Goal: Information Seeking & Learning: Stay updated

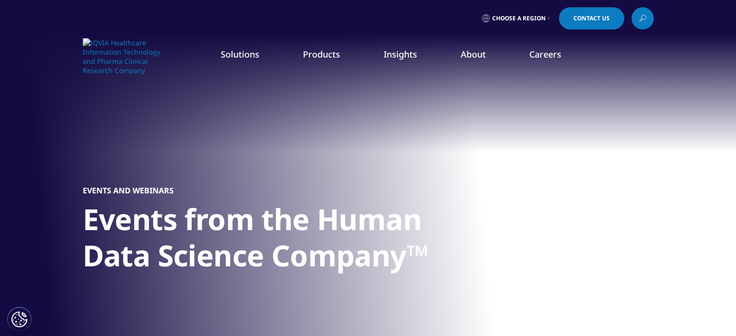
click at [397, 129] on link "News" at bounding box center [465, 130] width 180 height 11
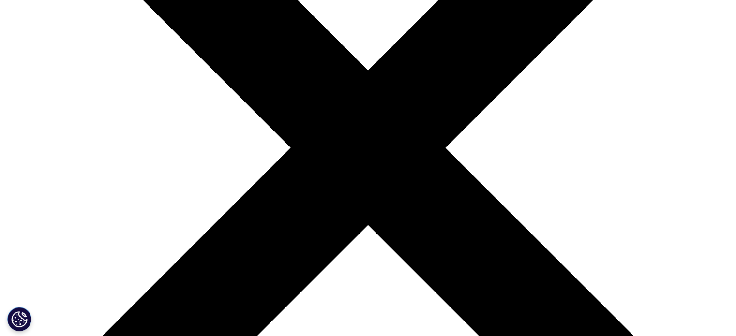
scroll to position [435, 0]
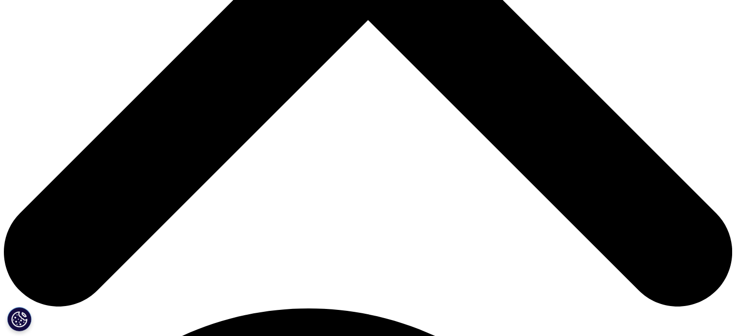
drag, startPoint x: 432, startPoint y: 190, endPoint x: 404, endPoint y: 202, distance: 30.4
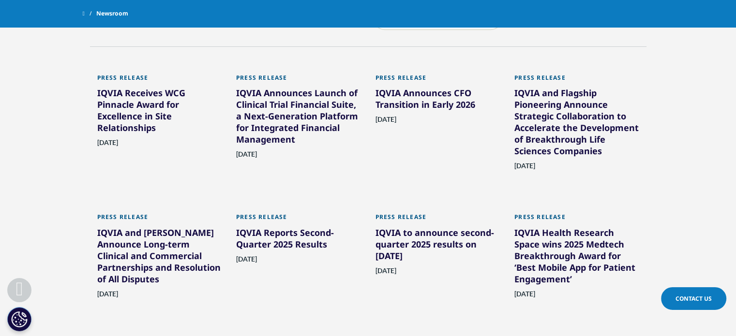
scroll to position [580, 0]
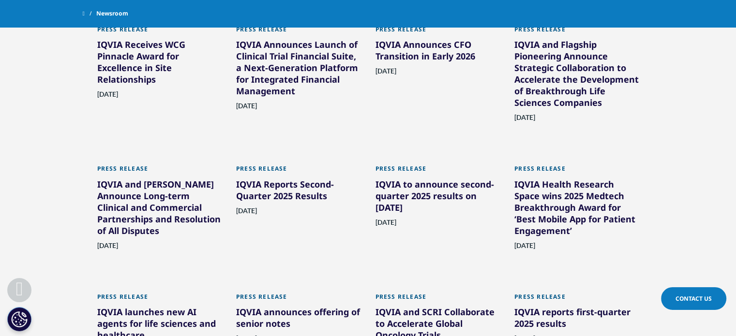
click at [302, 195] on div "IQVIA Reports Second-Quarter 2025 Results" at bounding box center [298, 191] width 125 height 27
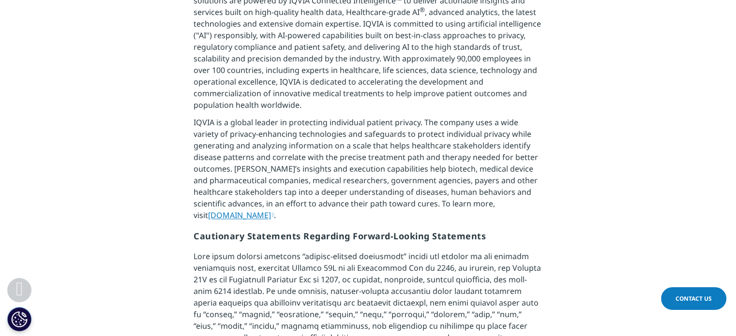
scroll to position [1451, 0]
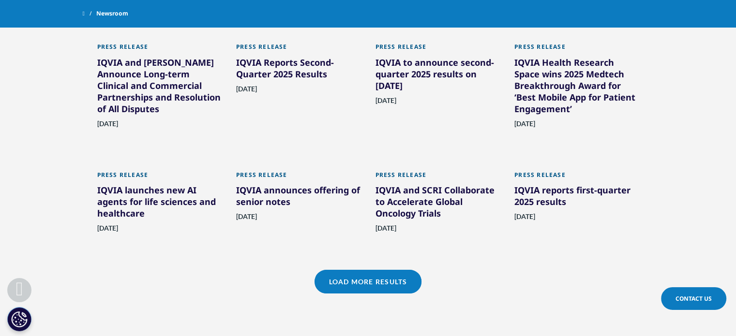
scroll to position [704, 0]
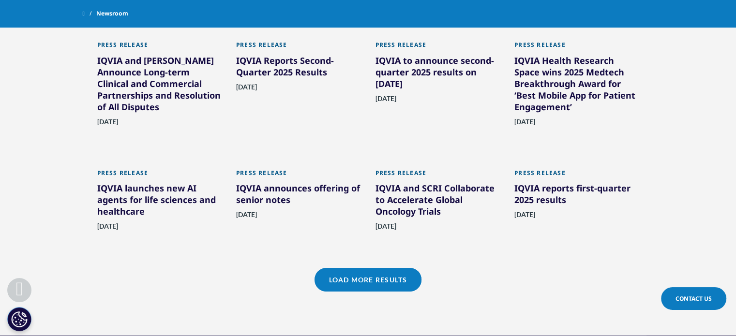
click at [397, 279] on link "Load More Results" at bounding box center [367, 280] width 107 height 24
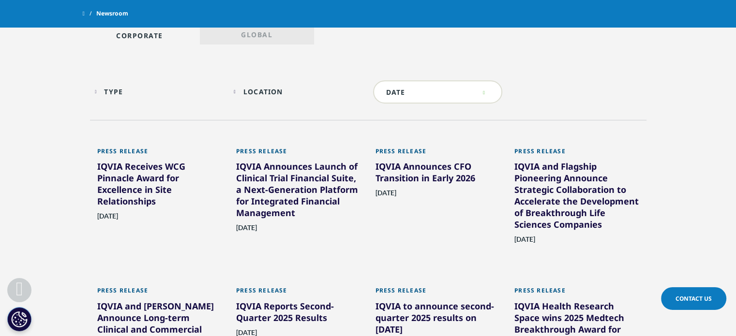
scroll to position [462, 0]
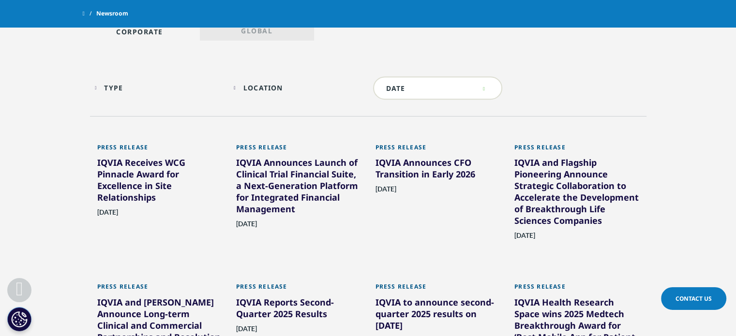
click at [302, 196] on div "IQVIA Announces Launch of Clinical Trial Financial Suite, a Next-Generation Pla…" at bounding box center [298, 188] width 125 height 62
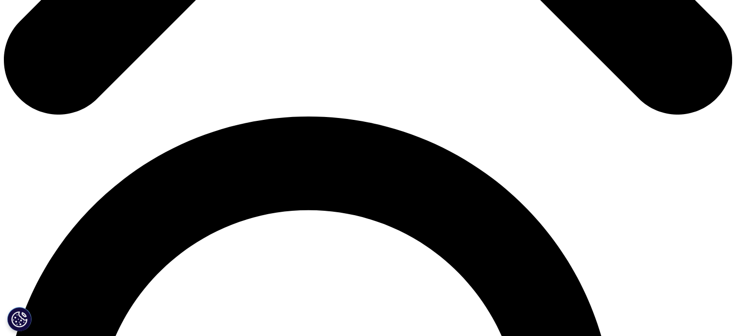
scroll to position [629, 0]
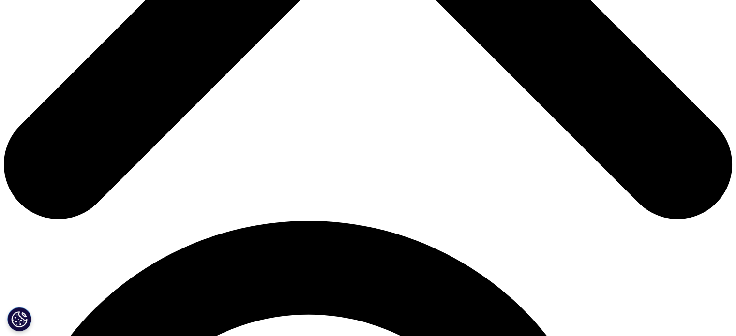
scroll to position [559, 0]
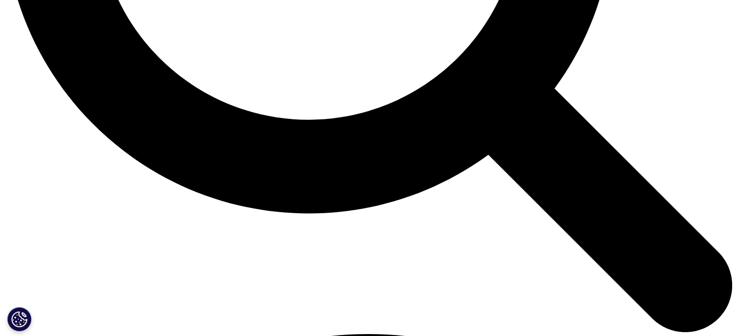
scroll to position [1209, 0]
